Goal: Task Accomplishment & Management: Use online tool/utility

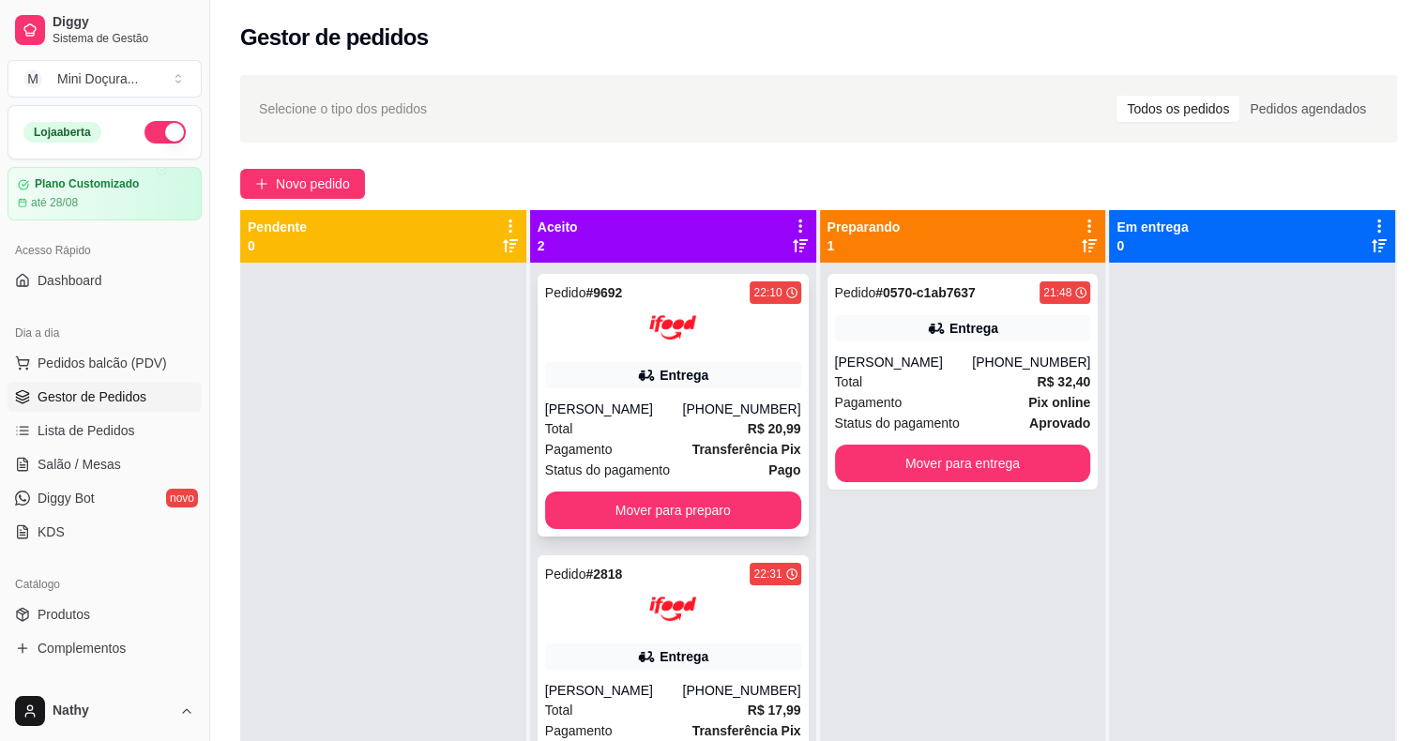
click at [726, 524] on button "Mover para preparo" at bounding box center [673, 510] width 256 height 38
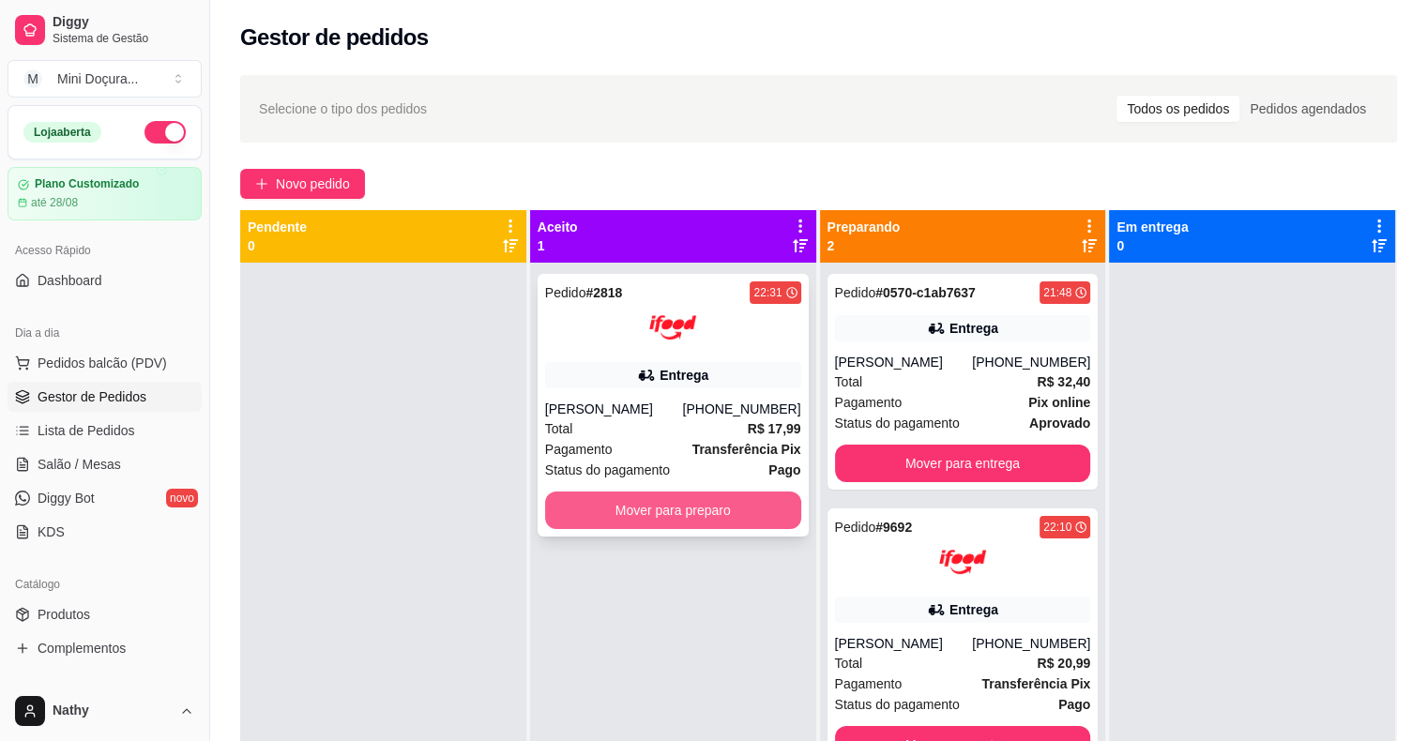
click at [721, 508] on button "Mover para preparo" at bounding box center [673, 510] width 256 height 38
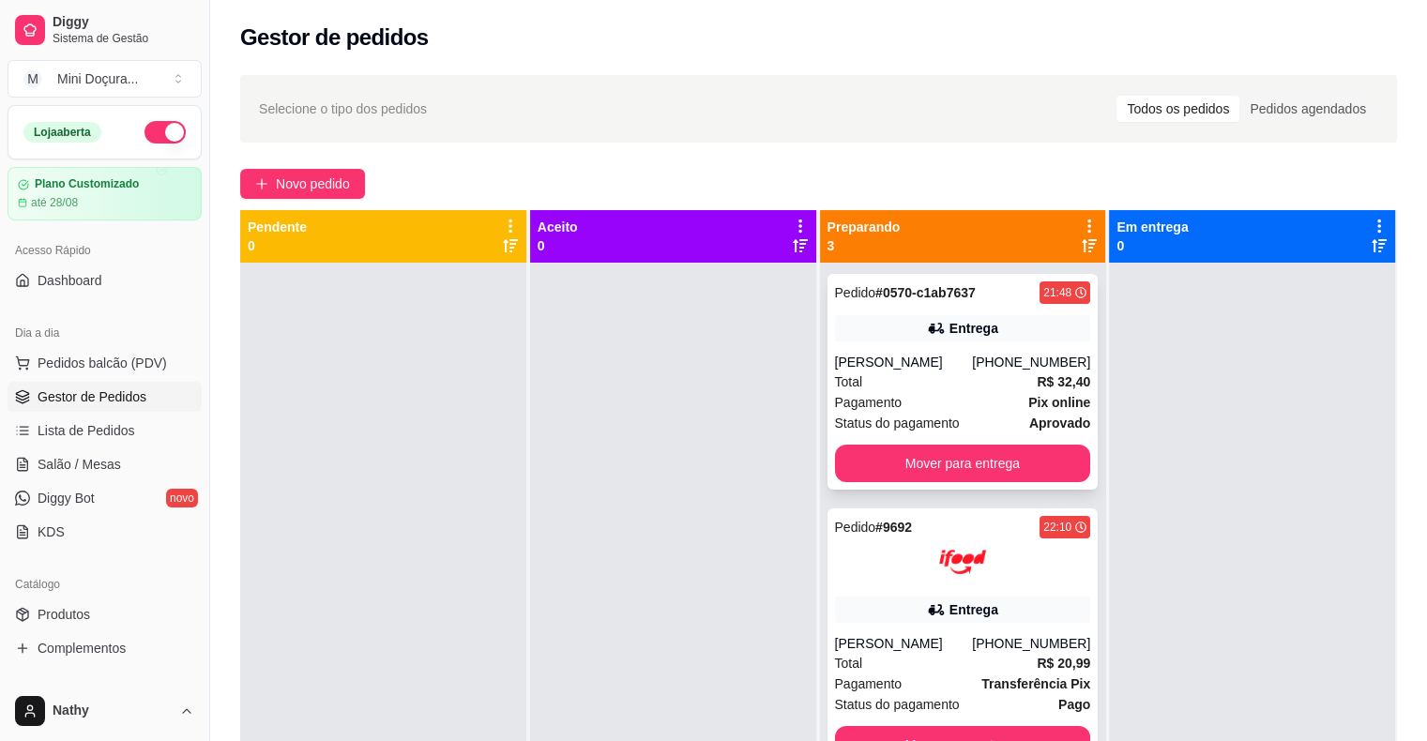
click at [919, 392] on div "Total R$ 32,40" at bounding box center [963, 381] width 256 height 21
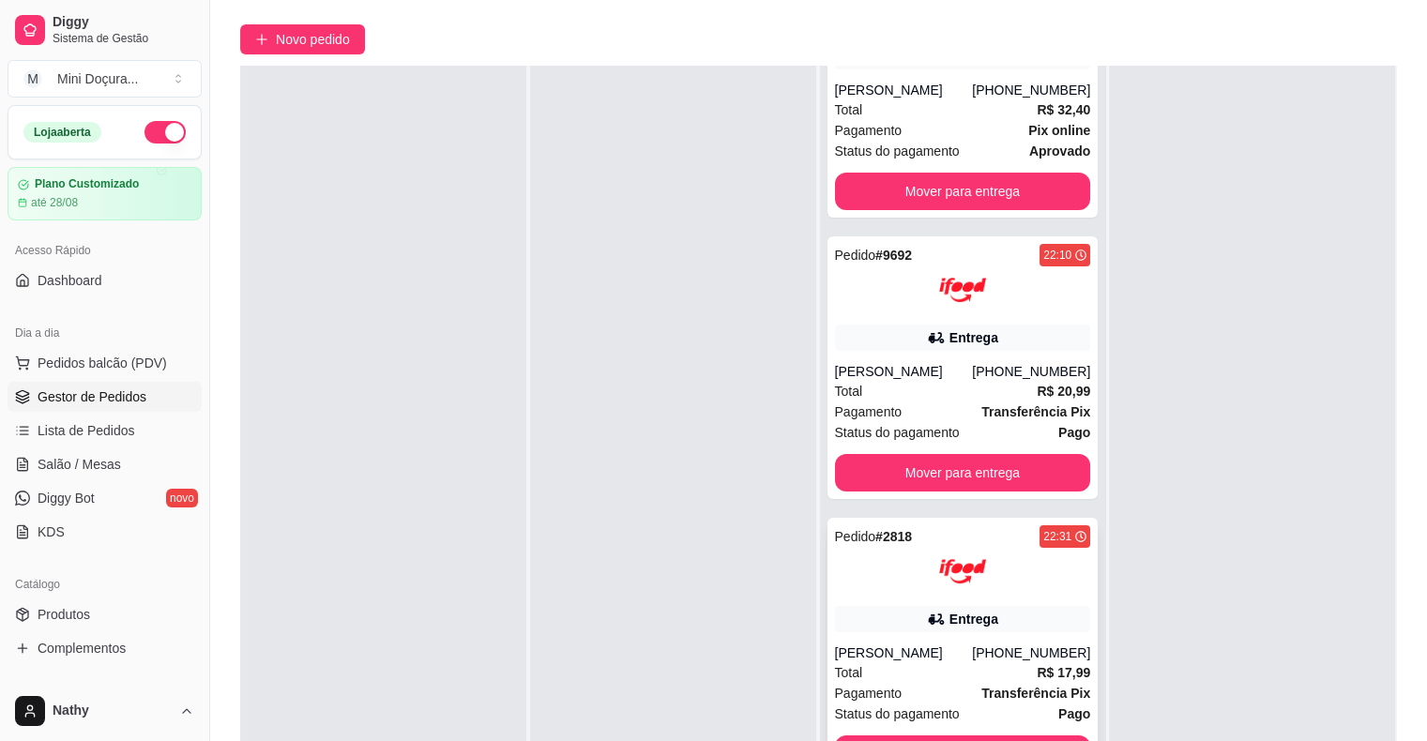
scroll to position [285, 0]
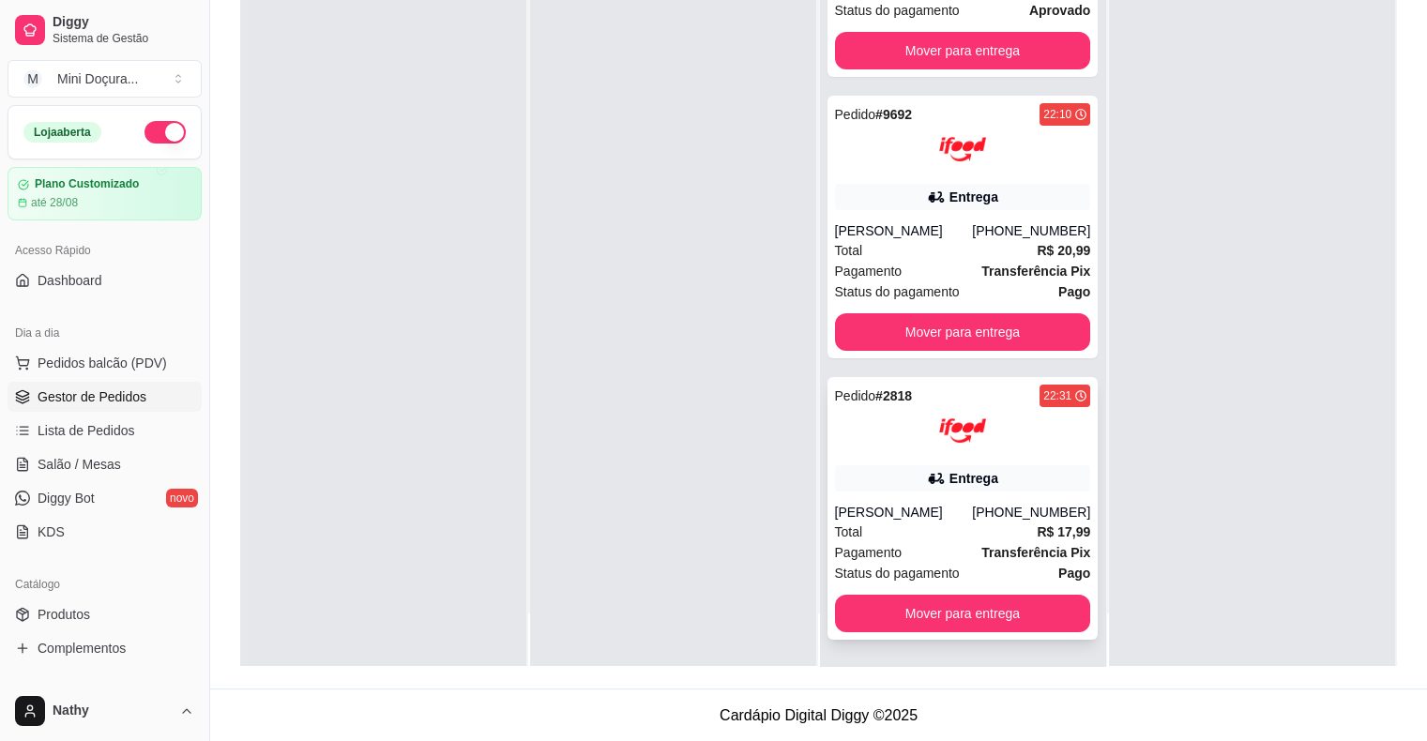
click at [969, 513] on div "[PERSON_NAME]" at bounding box center [904, 512] width 138 height 19
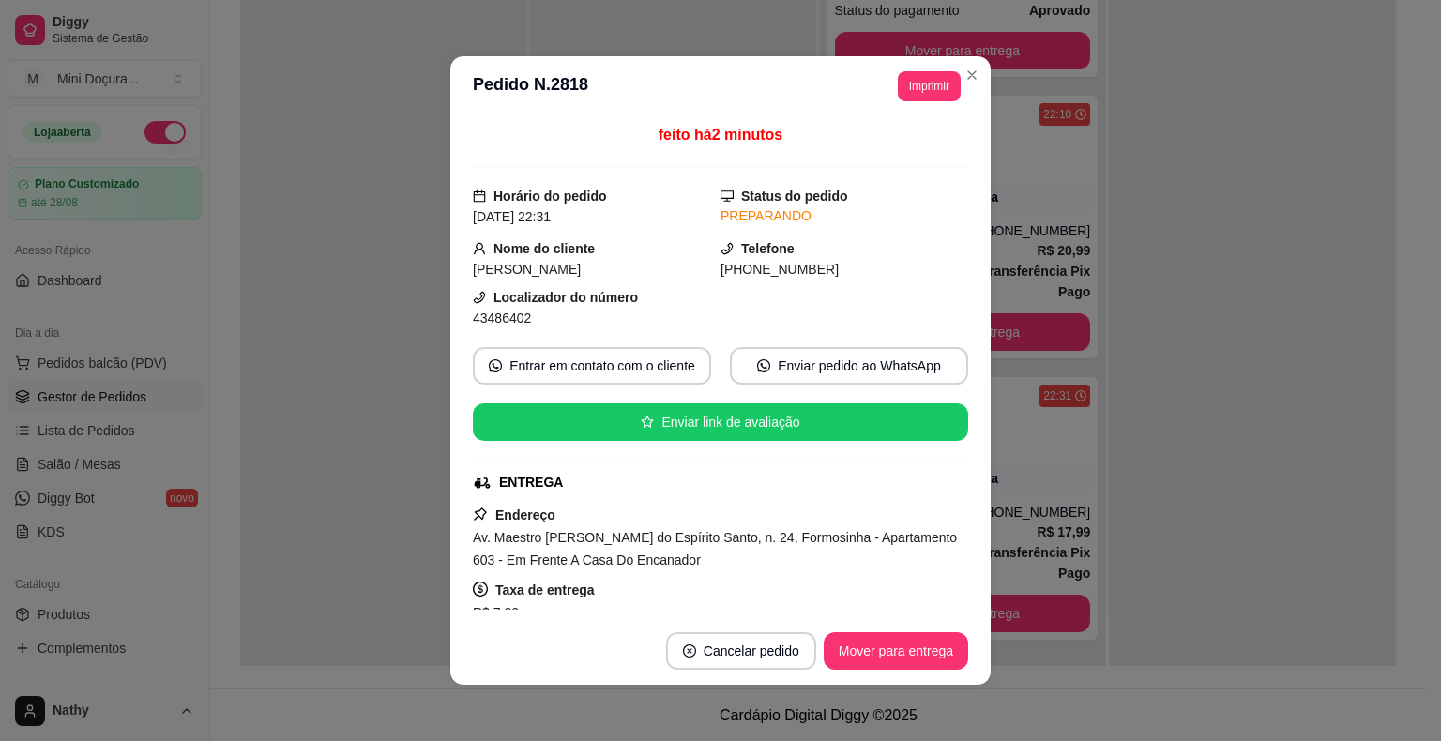
click at [913, 100] on button "Imprimir" at bounding box center [929, 86] width 63 height 30
click at [881, 155] on button "IMPRESSORA" at bounding box center [888, 153] width 136 height 30
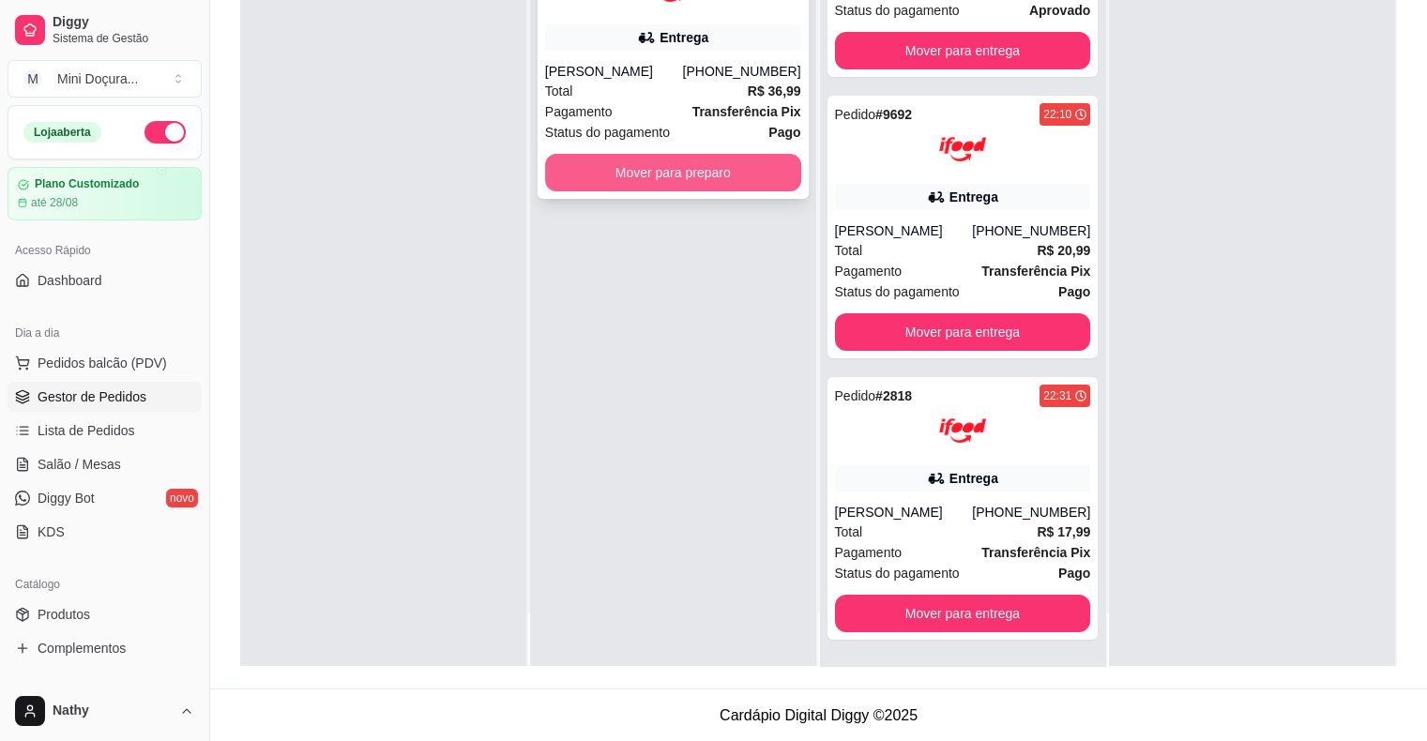
click at [767, 191] on button "Mover para preparo" at bounding box center [673, 173] width 256 height 38
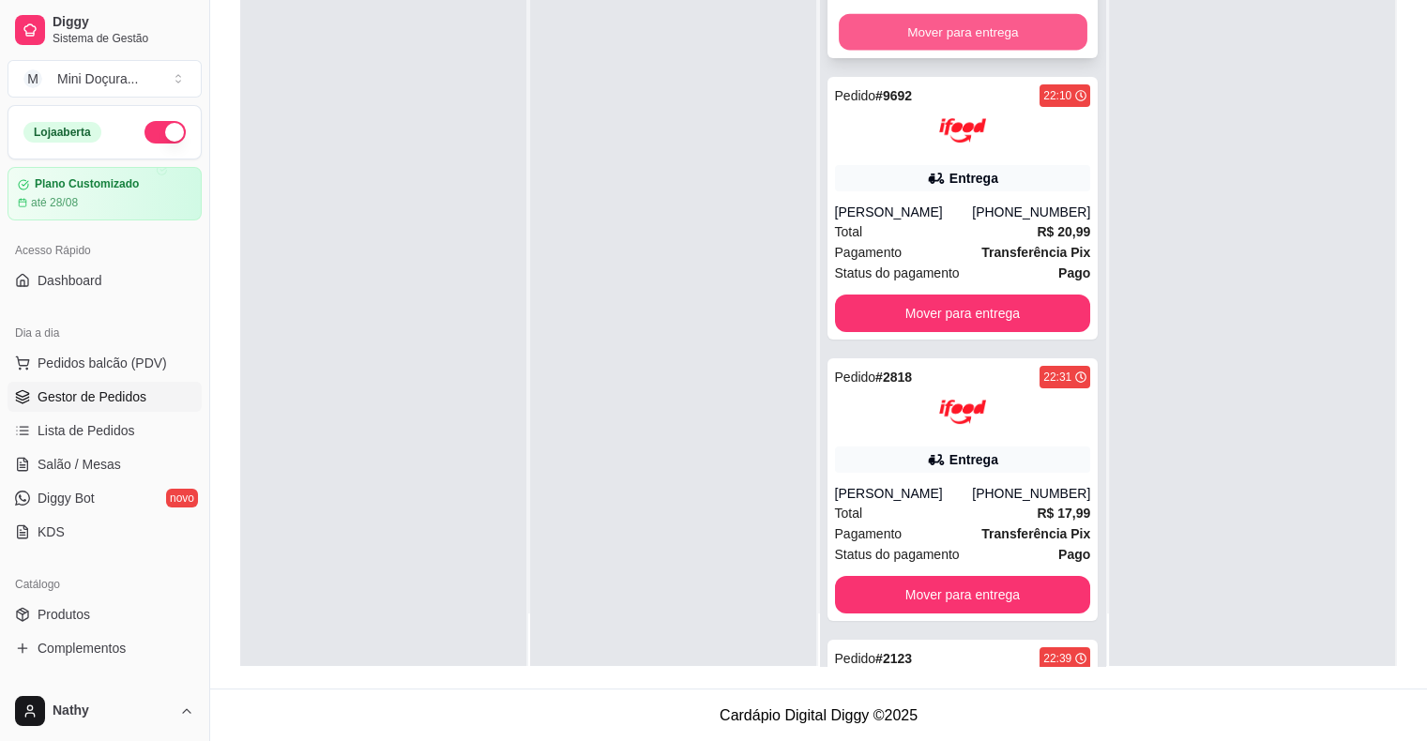
click at [886, 51] on button "Mover para entrega" at bounding box center [963, 32] width 249 height 37
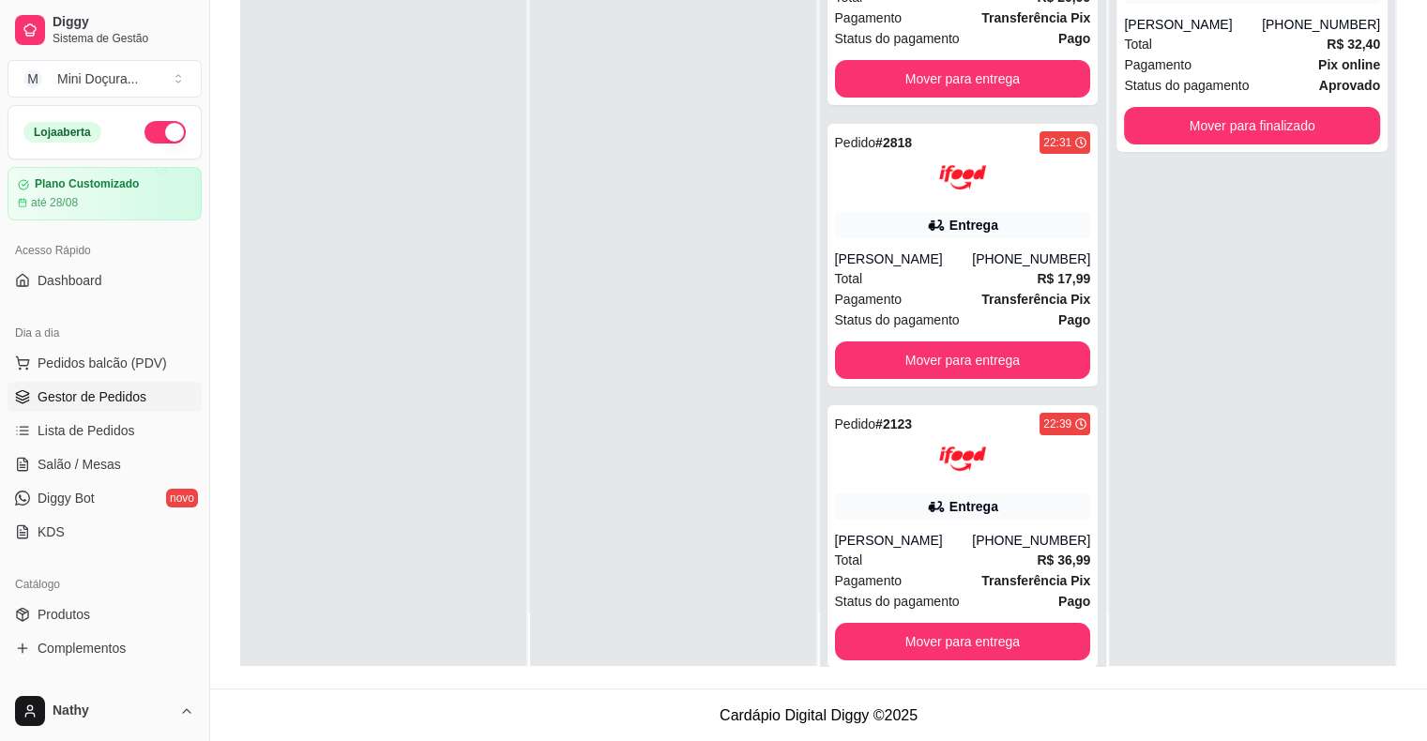
scroll to position [0, 0]
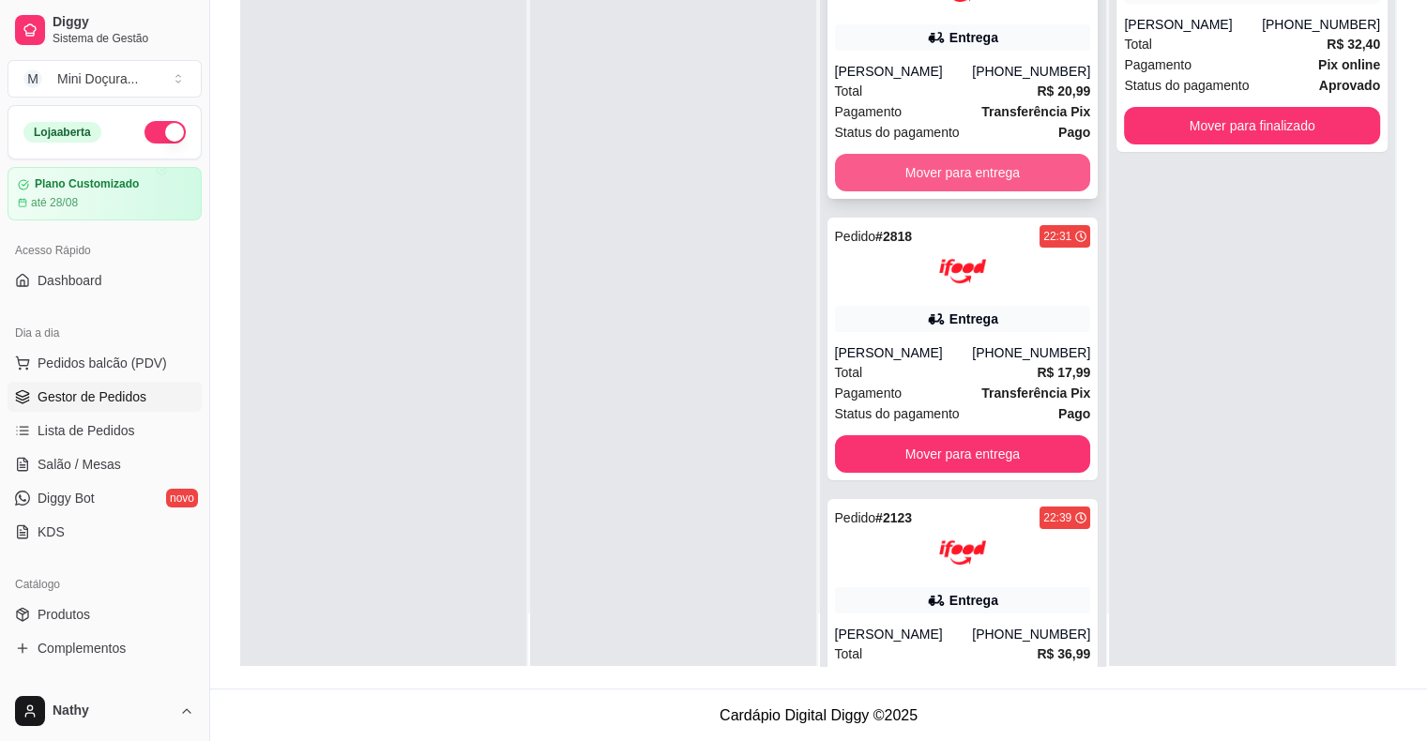
click at [929, 159] on button "Mover para entrega" at bounding box center [963, 173] width 256 height 38
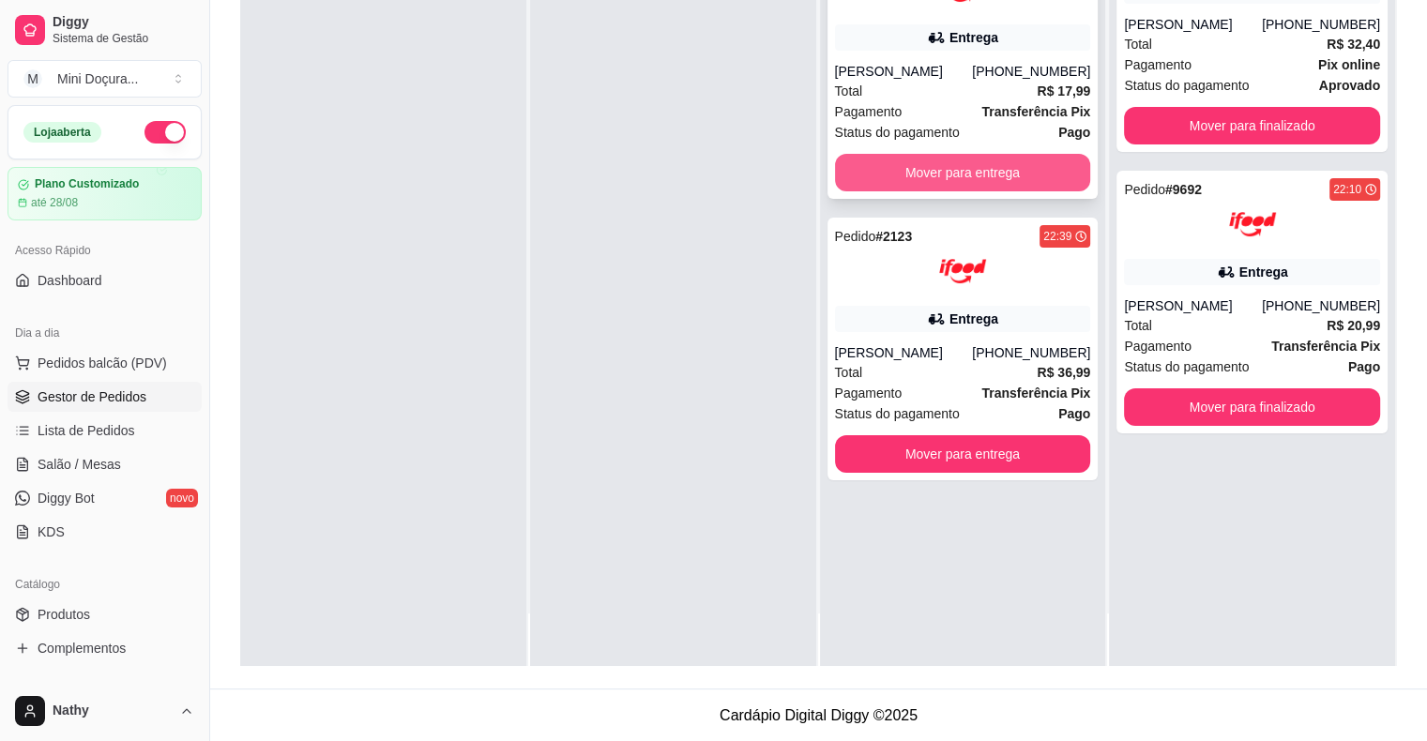
click at [931, 155] on button "Mover para entrega" at bounding box center [963, 173] width 256 height 38
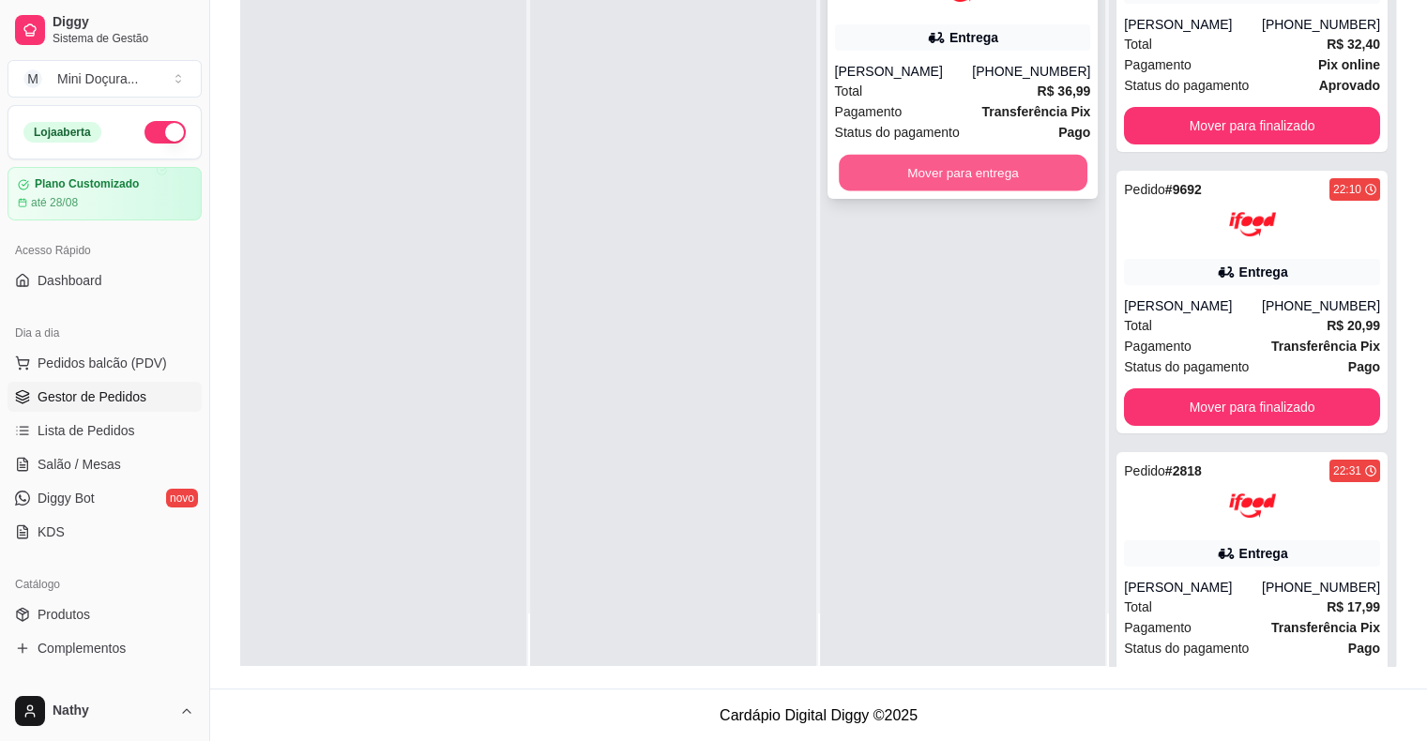
click at [941, 174] on button "Mover para entrega" at bounding box center [963, 173] width 249 height 37
